Goal: Transaction & Acquisition: Purchase product/service

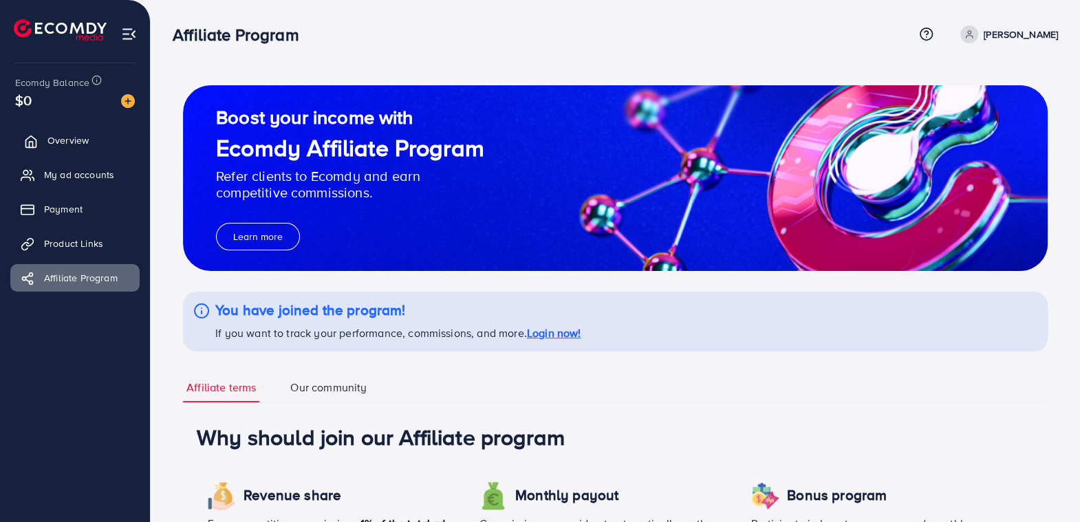
click at [75, 131] on link "Overview" at bounding box center [74, 141] width 129 height 28
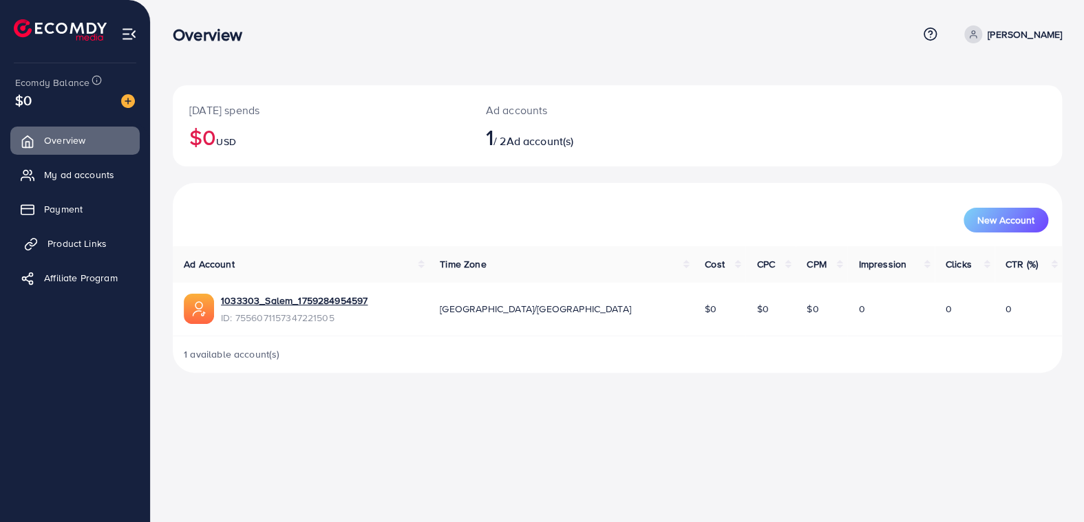
click at [84, 239] on span "Product Links" at bounding box center [76, 244] width 59 height 14
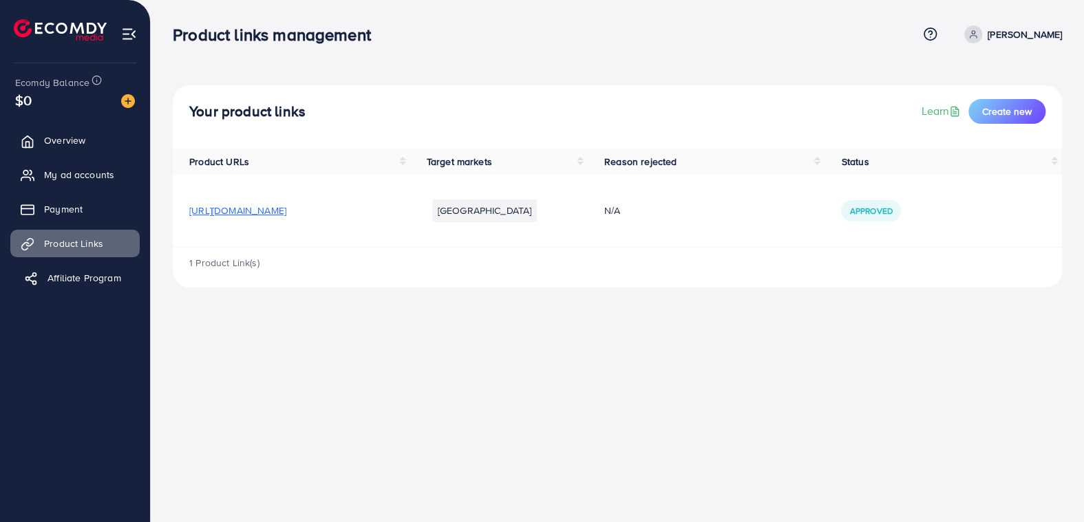
click at [112, 271] on span "Affiliate Program" at bounding box center [84, 278] width 74 height 14
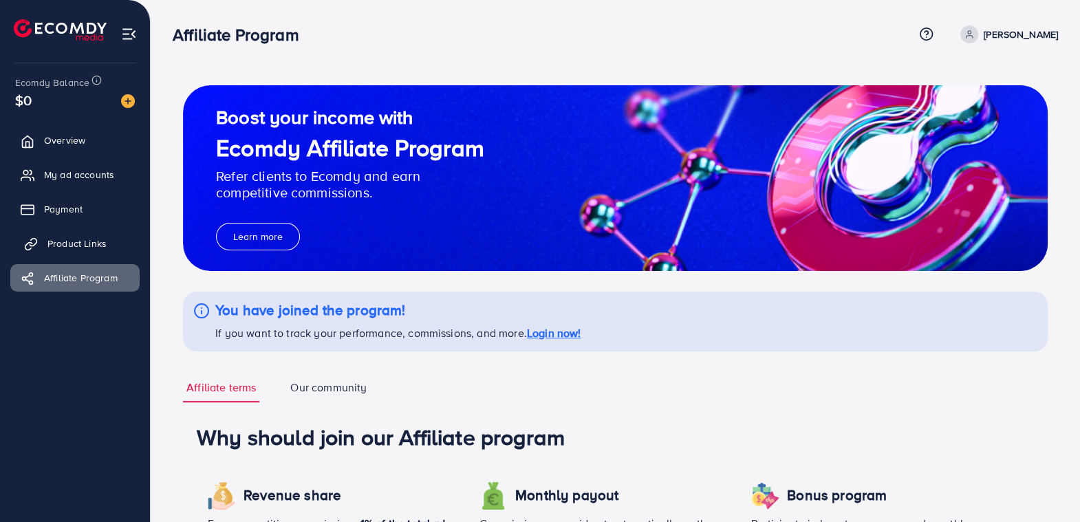
click at [72, 241] on span "Product Links" at bounding box center [76, 244] width 59 height 14
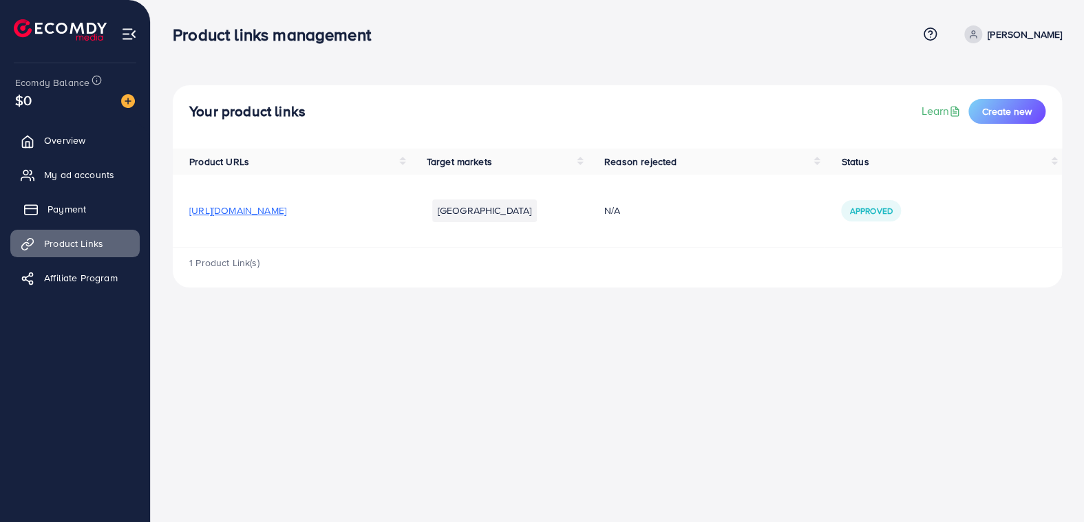
click at [62, 208] on span "Payment" at bounding box center [66, 209] width 39 height 14
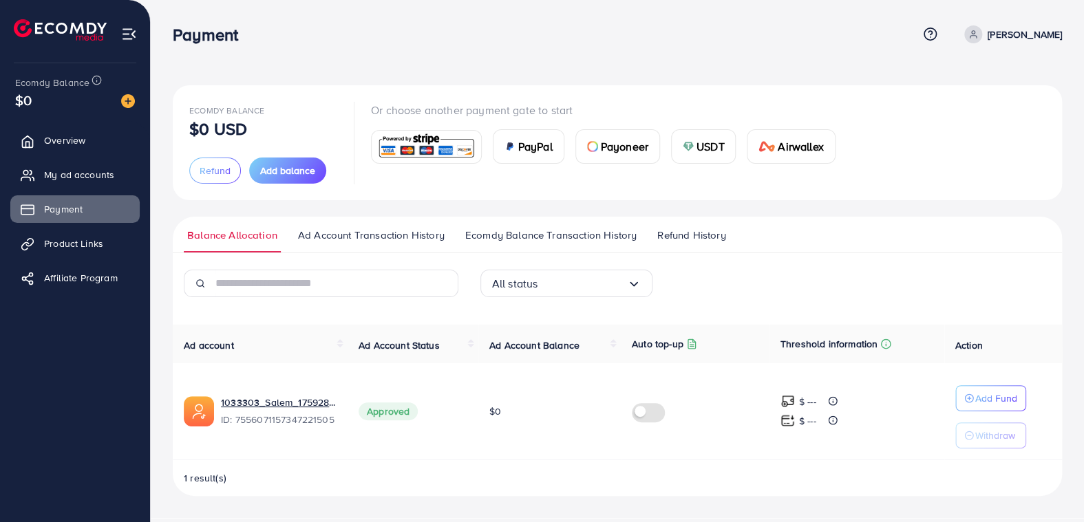
drag, startPoint x: 366, startPoint y: 411, endPoint x: 466, endPoint y: 409, distance: 99.8
click at [466, 409] on td "Approved" at bounding box center [412, 411] width 131 height 97
click at [492, 411] on span "$0" at bounding box center [495, 412] width 12 height 14
click at [548, 353] on th "Ad Account Balance" at bounding box center [549, 344] width 142 height 39
click at [647, 413] on label at bounding box center [651, 411] width 39 height 16
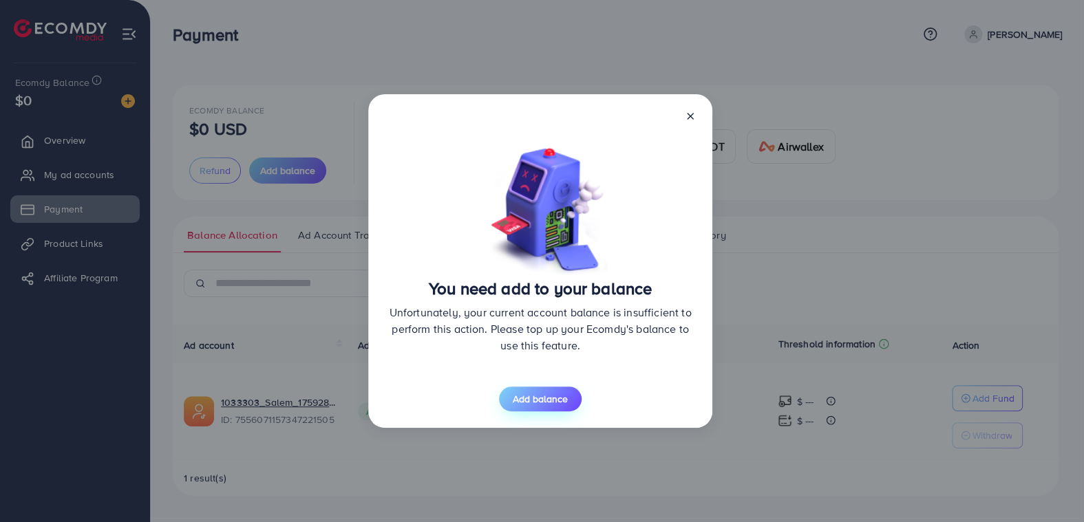
click at [548, 402] on span "Add balance" at bounding box center [540, 399] width 55 height 14
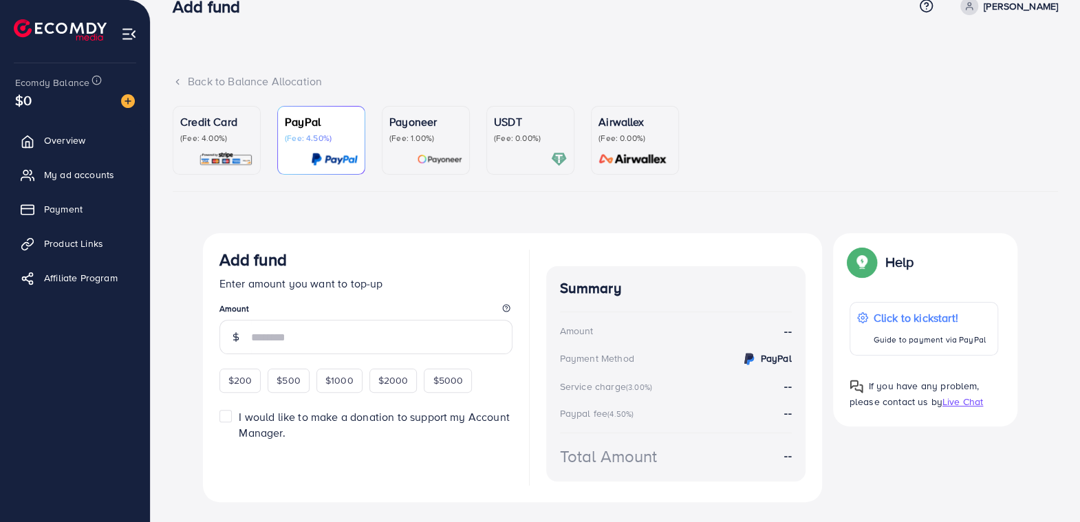
scroll to position [57, 0]
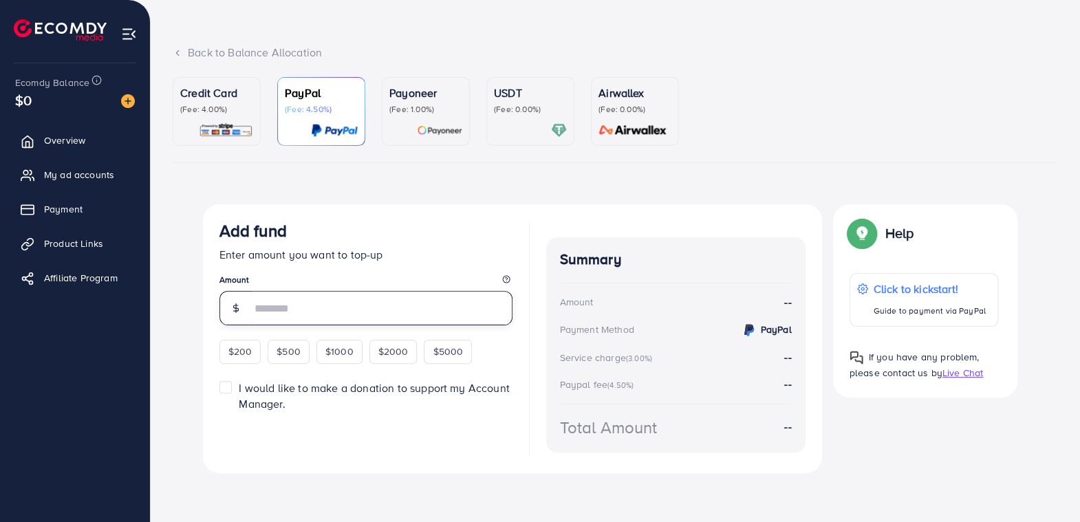
click at [296, 299] on input "number" at bounding box center [381, 308] width 261 height 34
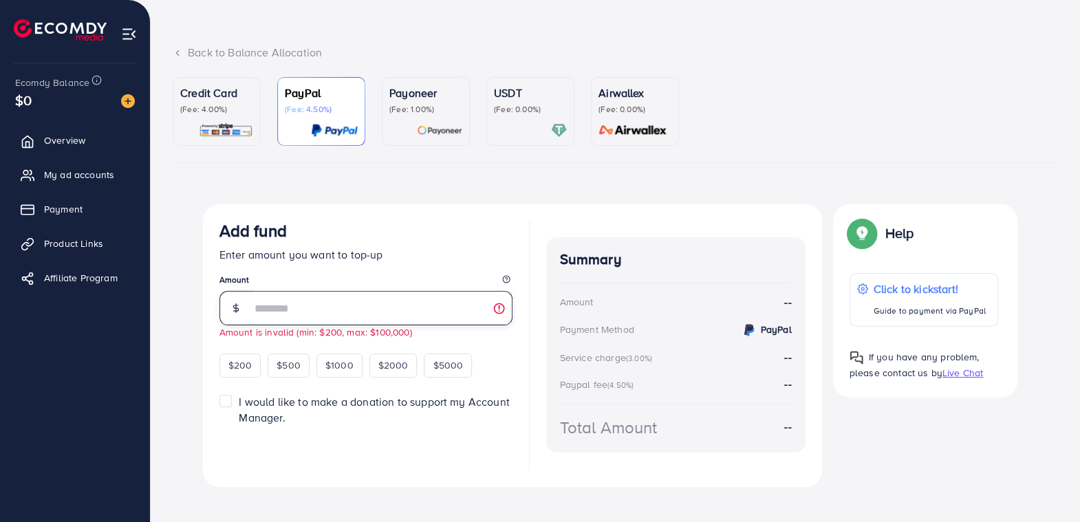
type input "*"
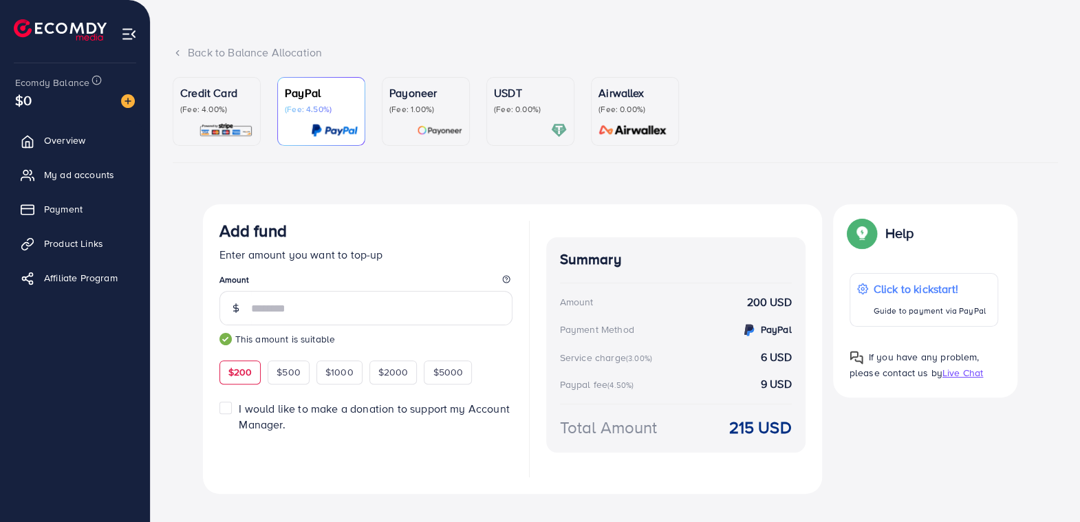
click at [165, 315] on div "Credit Card (Fee: 4.00%) PayPal (Fee: 4.50%) Payoneer (Fee: 1.00%) USDT (Fee: 0…" at bounding box center [615, 299] width 907 height 444
click at [304, 312] on input "***" at bounding box center [381, 308] width 261 height 34
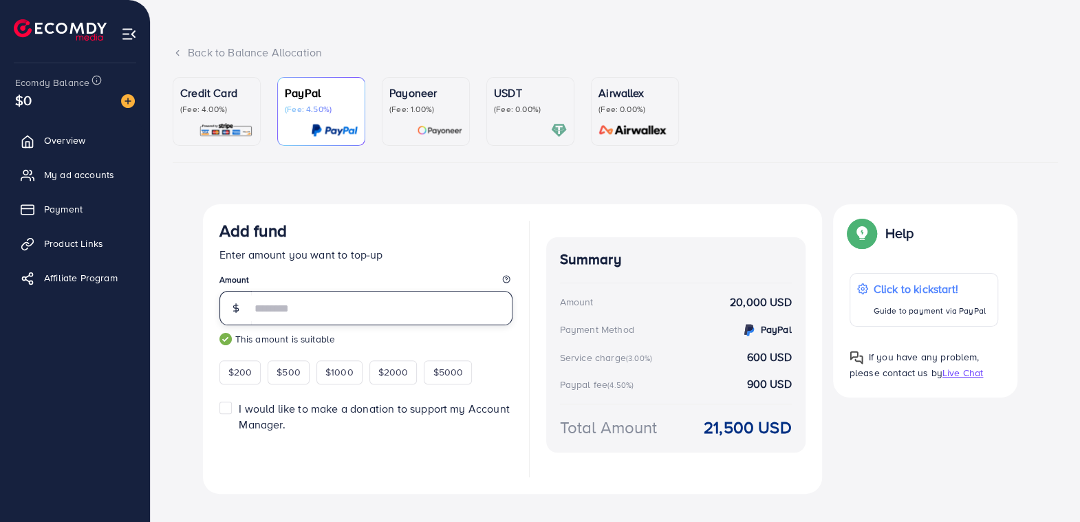
type input "*****"
click at [435, 107] on p "(Fee: 1.00%)" at bounding box center [425, 109] width 73 height 11
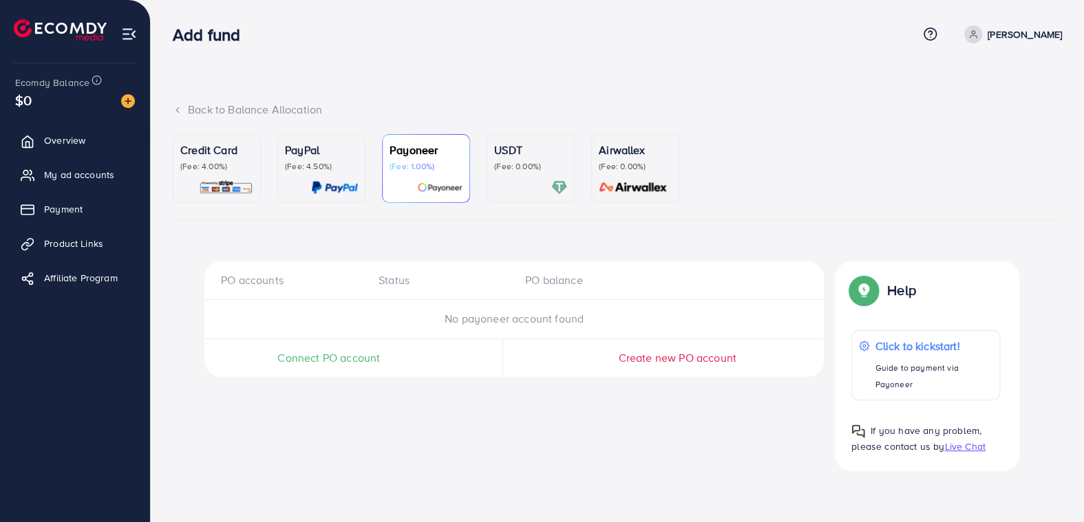
click at [511, 161] on p "(Fee: 0.00%)" at bounding box center [530, 166] width 73 height 11
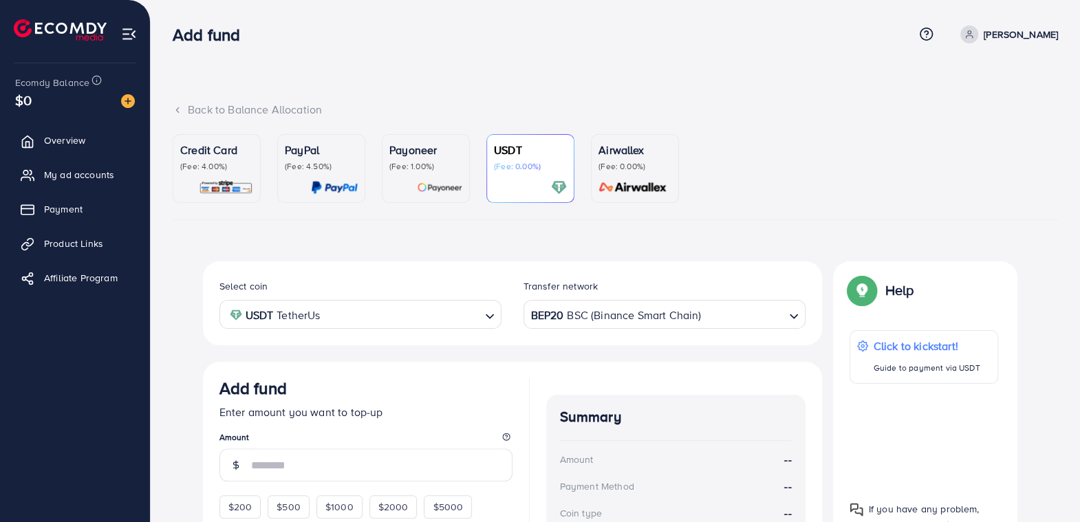
click at [592, 180] on link "Airwallex (Fee: 0.00%)" at bounding box center [635, 168] width 88 height 69
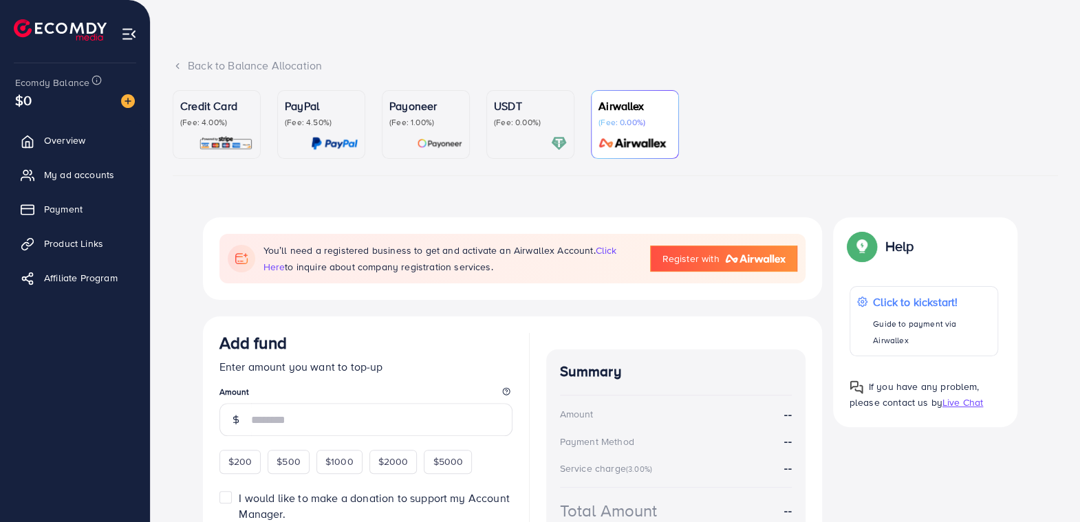
scroll to position [69, 0]
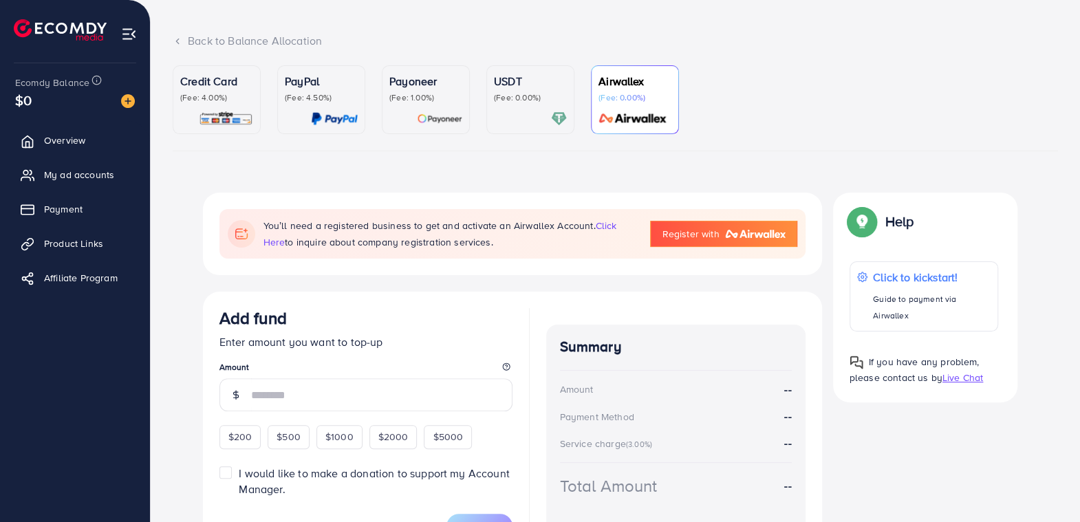
click at [225, 95] on p "(Fee: 4.00%)" at bounding box center [216, 97] width 73 height 11
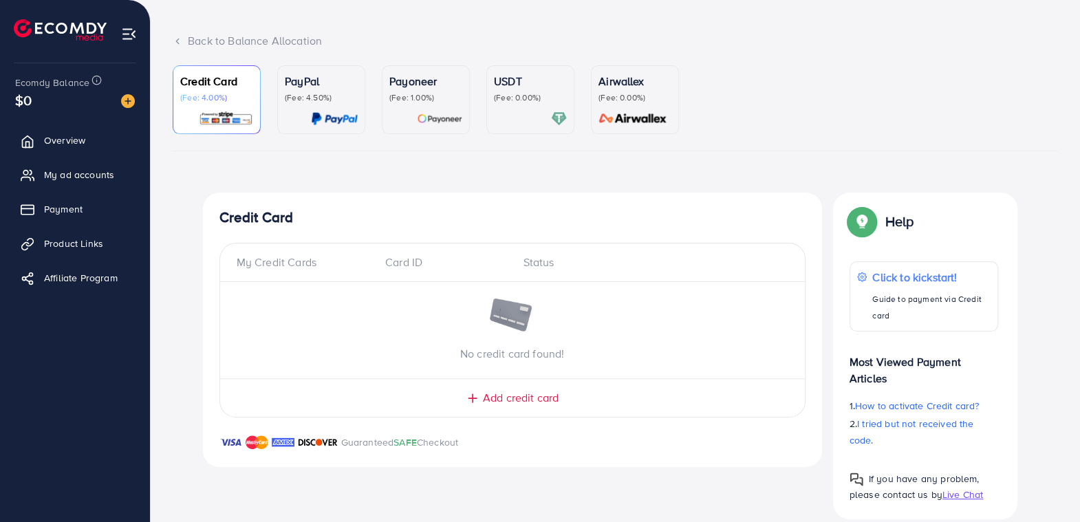
scroll to position [87, 0]
